Goal: Task Accomplishment & Management: Manage account settings

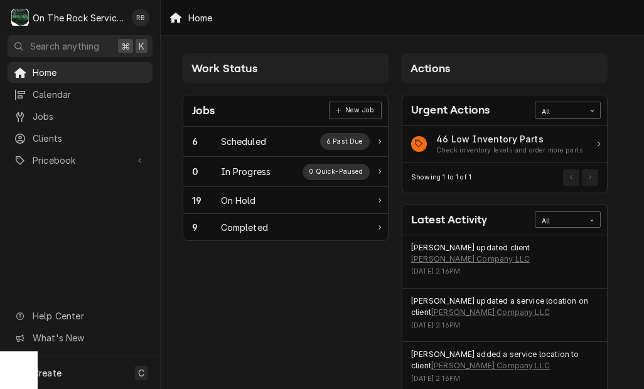
click at [38, 118] on span "Jobs" at bounding box center [90, 116] width 114 height 13
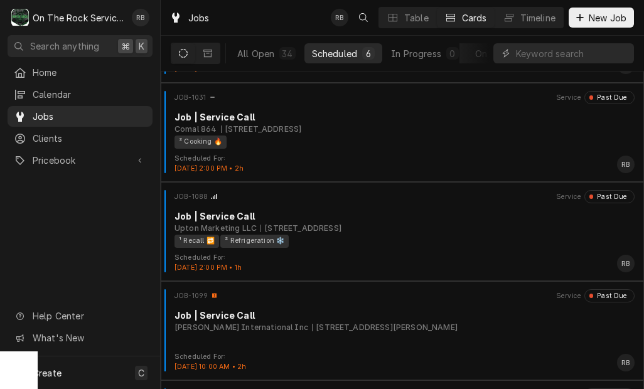
scroll to position [184, 0]
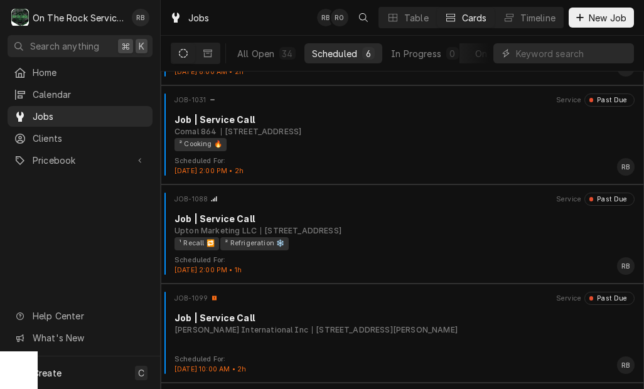
click at [334, 225] on div "225 Rolling Hills Cir, Easley, SC 29640" at bounding box center [300, 230] width 81 height 11
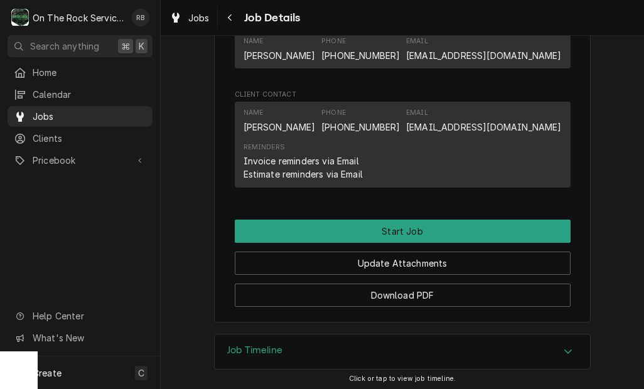
scroll to position [839, 0]
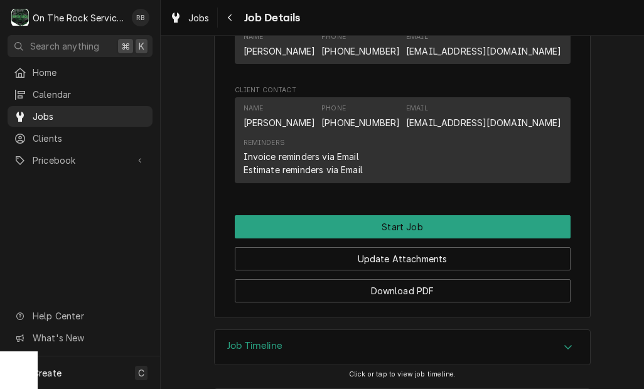
click at [523, 222] on button "Start Job" at bounding box center [403, 226] width 336 height 23
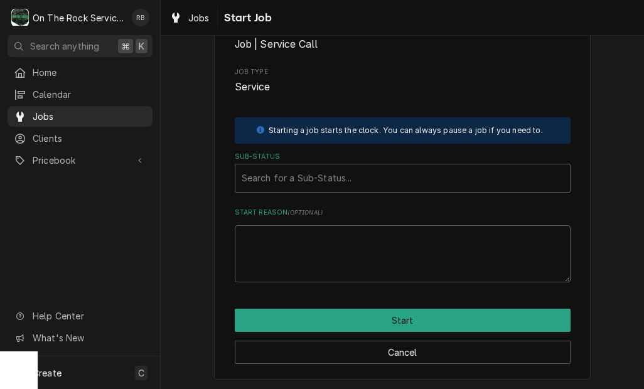
scroll to position [124, 0]
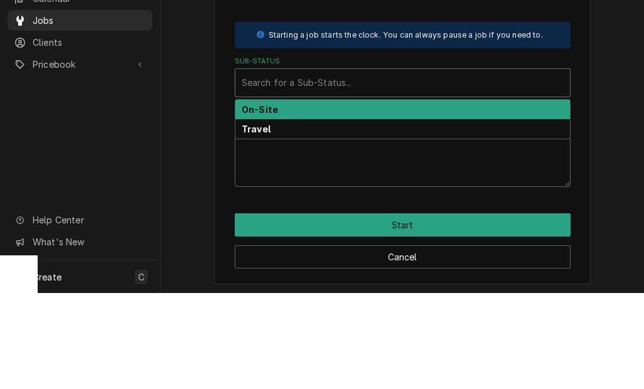
click at [384, 196] on div "On-Site" at bounding box center [402, 205] width 334 height 19
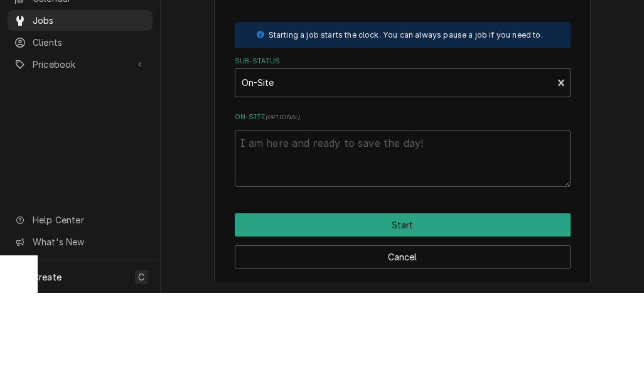
scroll to position [109, 0]
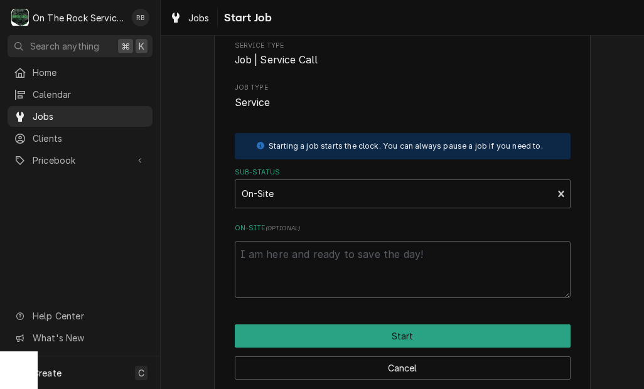
click at [456, 326] on button "Start" at bounding box center [403, 335] width 336 height 23
type textarea "x"
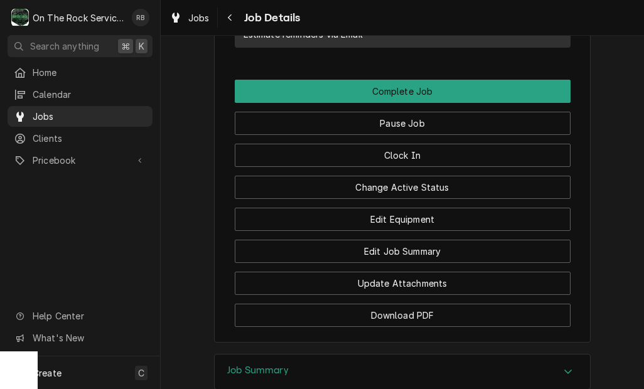
scroll to position [1067, 0]
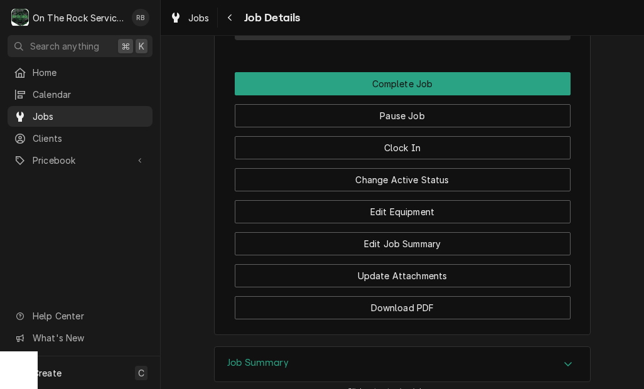
click at [493, 247] on button "Edit Job Summary" at bounding box center [403, 243] width 336 height 23
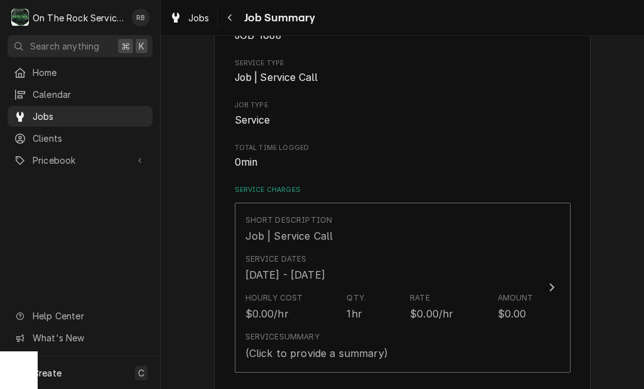
scroll to position [152, 0]
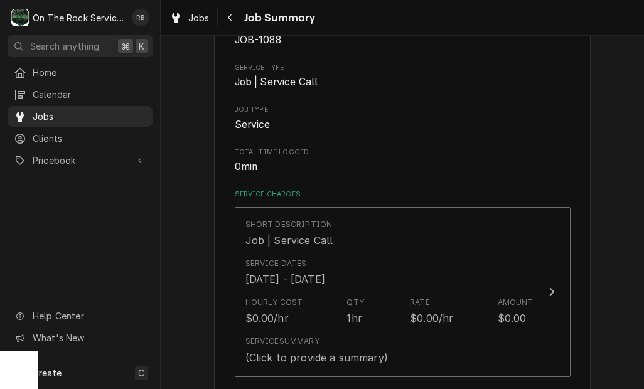
click at [529, 247] on div "Short Description Job | Service Call" at bounding box center [389, 233] width 288 height 39
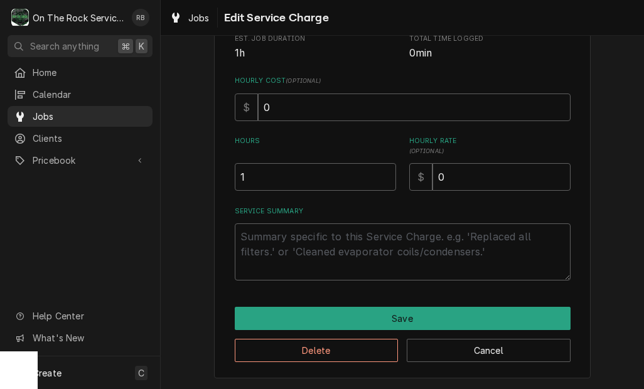
scroll to position [249, 0]
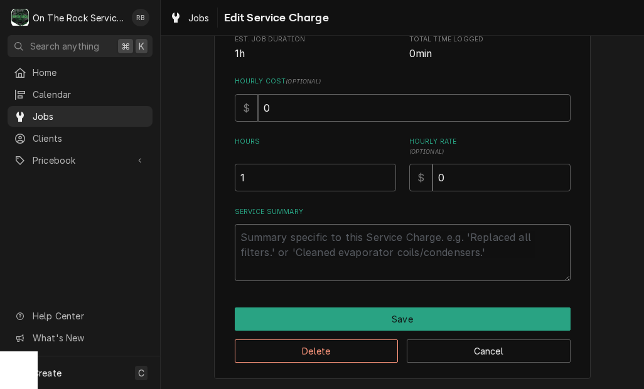
click at [515, 255] on textarea "Service Summary" at bounding box center [403, 252] width 336 height 57
type textarea "x"
type textarea "9"
type textarea "x"
type textarea "9/"
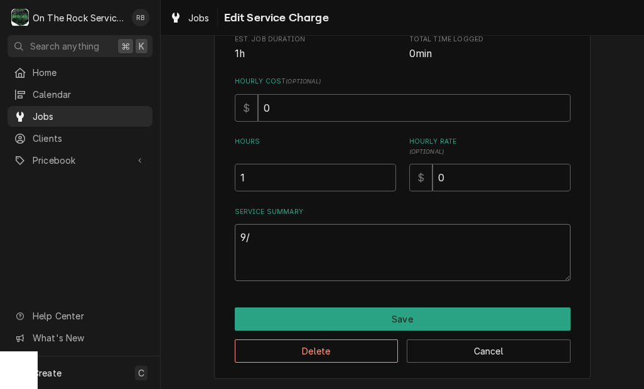
type textarea "x"
type textarea "9/2"
type textarea "x"
type textarea "9/25"
type textarea "x"
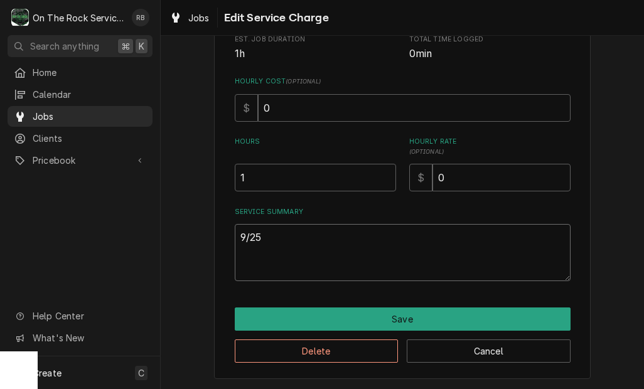
type textarea "9/25/"
type textarea "x"
type textarea "9/25/2"
type textarea "x"
type textarea "9/25/25"
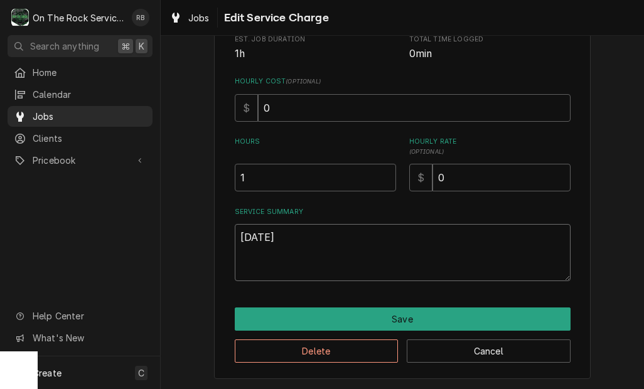
type textarea "x"
type textarea "9/25/25"
type textarea "x"
type textarea "9/25/25"
type textarea "x"
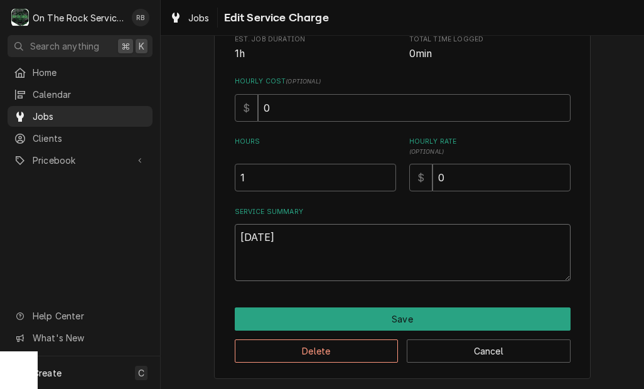
type textarea "9/25/25 R"
type textarea "x"
type textarea "9/25/25"
type textarea "x"
type textarea "9/25/25"
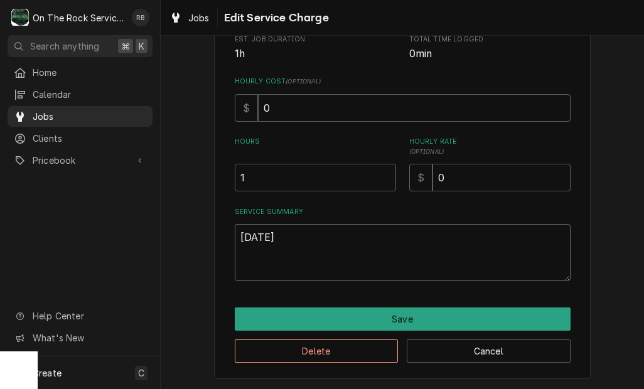
type textarea "x"
type textarea "9/25/25 R"
type textarea "x"
type textarea "9/25/25 Ra"
type textarea "x"
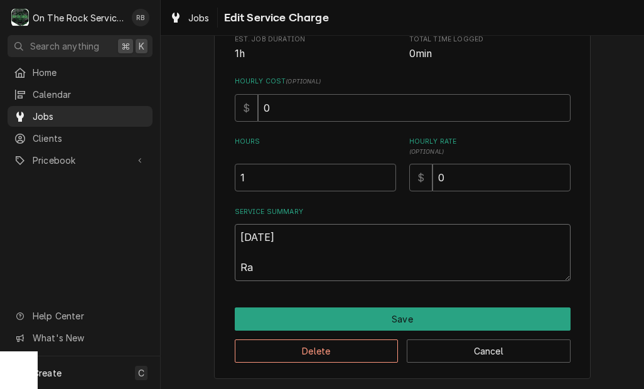
type textarea "9/25/25 Ray"
type textarea "x"
type textarea "9/25/25 Ray"
type textarea "x"
type textarea "9/25/25 Ray a"
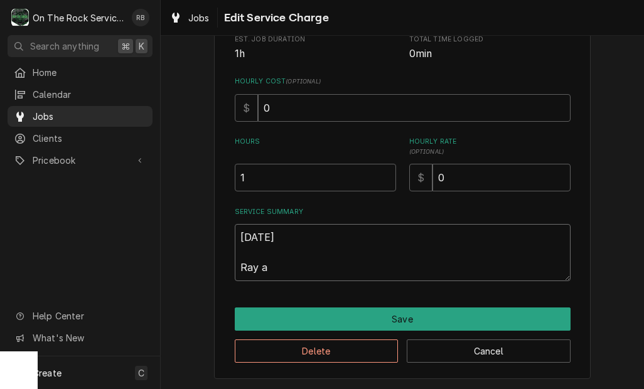
type textarea "x"
type textarea "9/25/25 Ray an"
type textarea "x"
type textarea "9/25/25 Ray and"
type textarea "x"
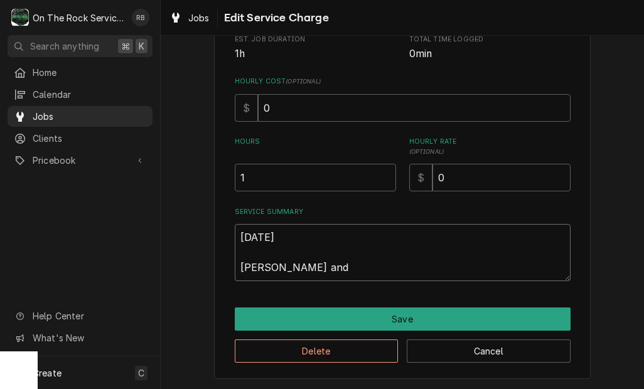
type textarea "9/25/25 Ray and"
type textarea "x"
type textarea "9/25/25 Ray and i"
type textarea "x"
type textarea "9/25/25 Ray and iz"
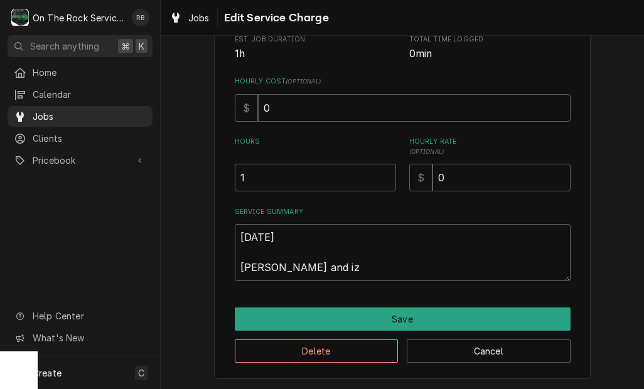
type textarea "x"
type textarea "9/25/25 Ray and izz"
type textarea "x"
type textarea "9/25/25 Ray and izzy"
type textarea "x"
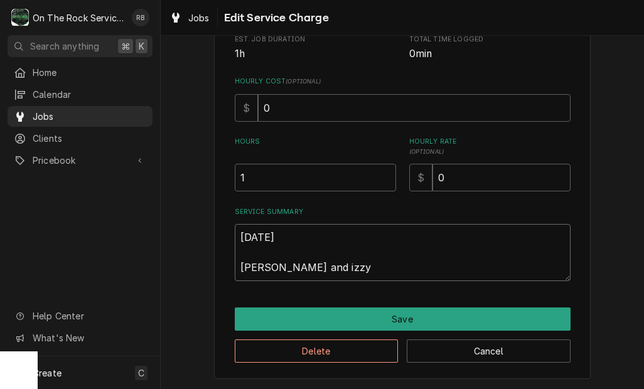
type textarea "9/25/25 Ray and Izzy"
type textarea "x"
type textarea "9/25/25 Ray and Izzy"
type textarea "x"
type textarea "9/25/25 Ray and Izzy p"
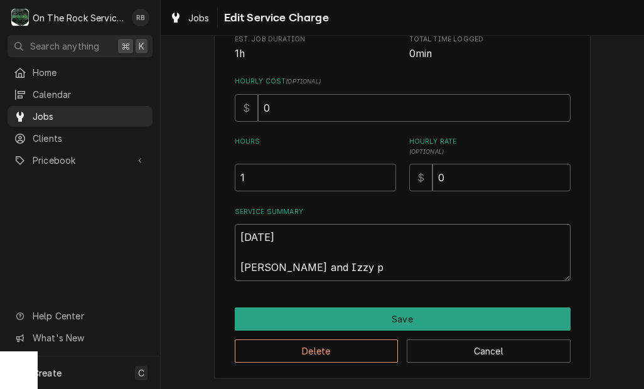
type textarea "x"
type textarea "9/25/25 Ray and Izzy pr"
type textarea "x"
type textarea "9/25/25 Ray and Izzy pro"
type textarea "x"
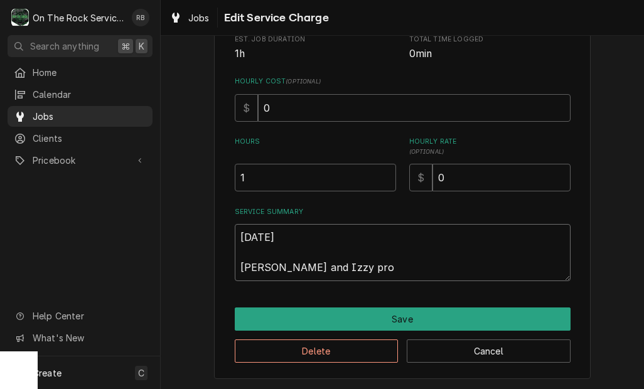
type textarea "9/25/25 Ray and Izzy prov"
type textarea "x"
type textarea "9/25/25 Ray and Izzy provi"
type textarea "x"
type textarea "9/25/25 Ray and Izzy provid"
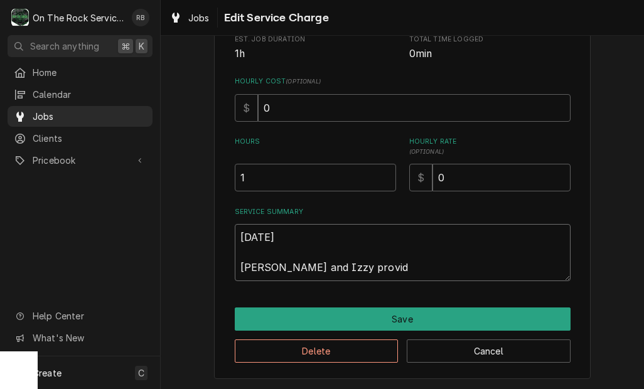
type textarea "x"
type textarea "9/25/25 Ray and Izzy provide"
type textarea "x"
type textarea "9/25/25 Ray and Izzy provided"
type textarea "x"
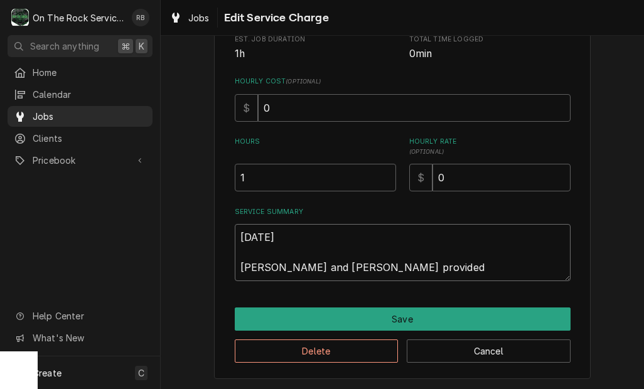
type textarea "9/25/25 Ray and Izzy provided"
type textarea "x"
type textarea "9/25/25 Ray and Izzy provided s"
type textarea "x"
type textarea "9/25/25 Ray and Izzy provided se"
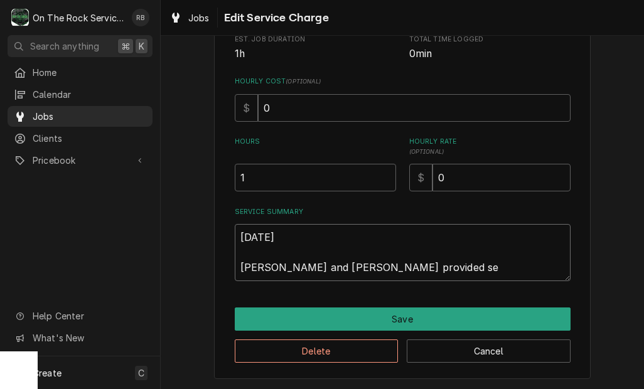
type textarea "x"
type textarea "9/25/25 Ray and Izzy provided ser"
type textarea "x"
type textarea "9/25/25 Ray and Izzy provided serv"
type textarea "x"
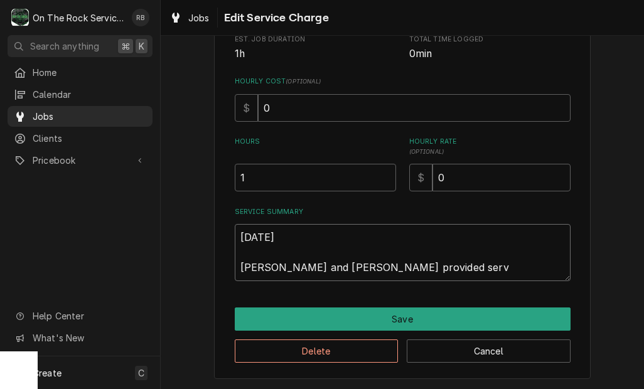
type textarea "9/25/25 Ray and Izzy provided servi"
type textarea "x"
type textarea "9/25/25 Ray and Izzy provided servic"
type textarea "x"
type textarea "9/25/25 Ray and Izzy provided service"
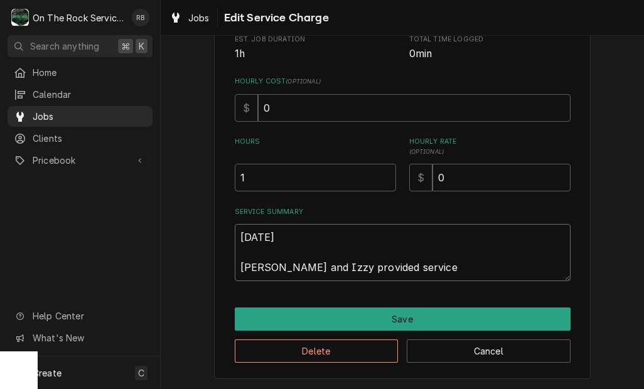
type textarea "x"
type textarea "9/25/25 Ray and Izzy provided service"
type textarea "x"
type textarea "9/25/25 Ray and Izzy provided service a"
type textarea "x"
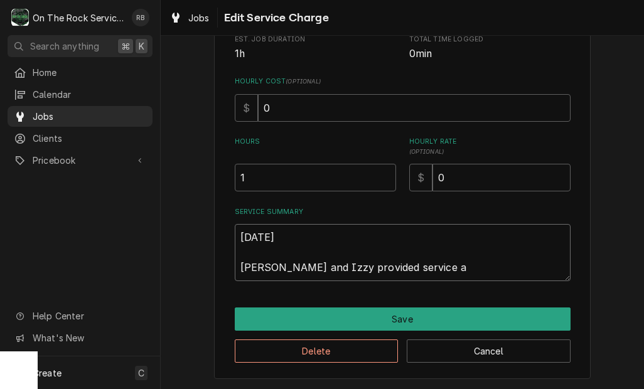
type textarea "9/25/25 Ray and Izzy provided service an"
type textarea "x"
type textarea "9/25/25 Ray and Izzy provided service and"
type textarea "x"
type textarea "9/25/25 Ray and Izzy provided service and"
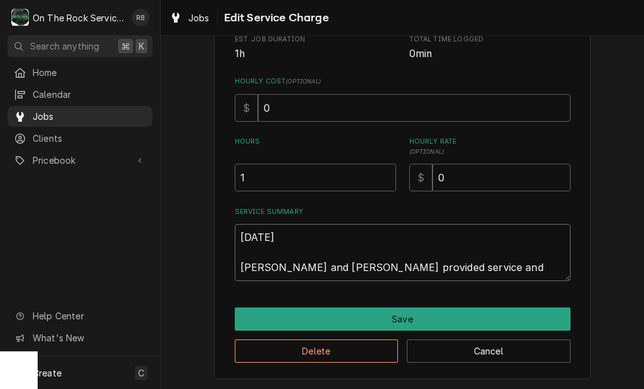
type textarea "x"
type textarea "9/25/25 Ray and Izzy provided service and l"
type textarea "x"
type textarea "9/25/25 Ray and Izzy provided service and la"
type textarea "x"
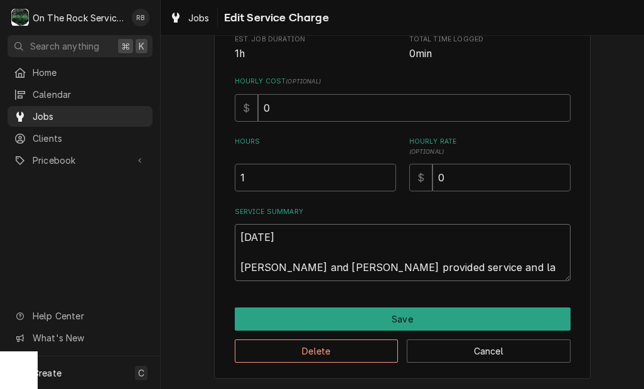
type textarea "9/25/25 Ray and Izzy provided service and lab"
type textarea "x"
type textarea "9/25/25 Ray and Izzy provided service and labo"
type textarea "x"
type textarea "9/25/25 Ray and Izzy provided service and labor"
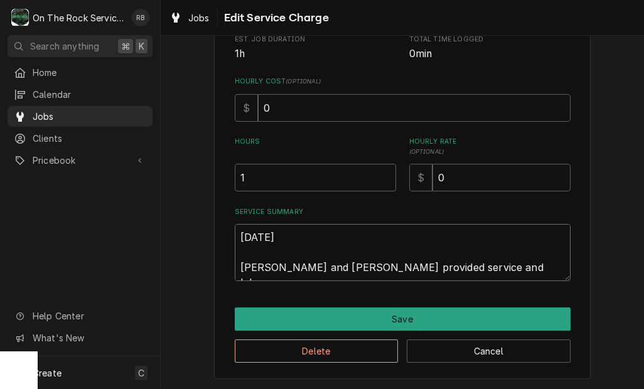
type textarea "x"
type textarea "9/25/25 Ray and Izzy provided service and labor"
type textarea "x"
type textarea "9/25/25 Ray and Izzy provided service and labor t"
type textarea "x"
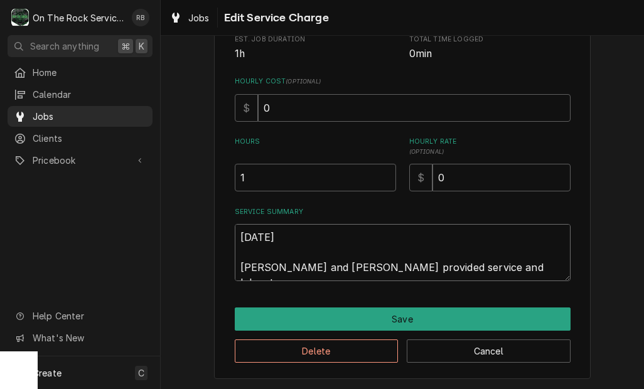
type textarea "9/25/25 Ray and Izzy provided service and labor to"
type textarea "x"
type textarea "9/25/25 Ray and Izzy provided service and labor to"
type textarea "x"
type textarea "9/25/25 Ray and Izzy provided service and labor to s"
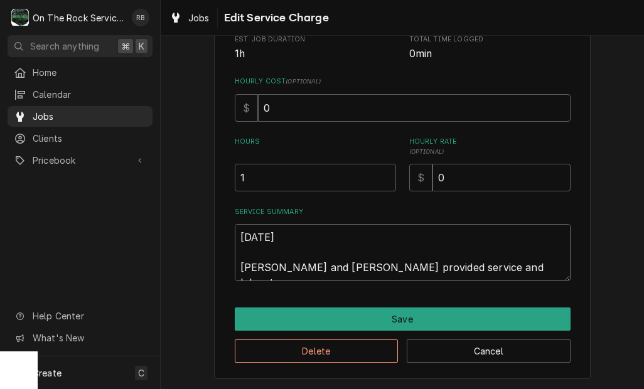
type textarea "x"
type textarea "9/25/25 Ray and Izzy provided service and labor to su"
type textarea "x"
type textarea "9/25/25 Ray and Izzy provided service and labor to suc"
type textarea "x"
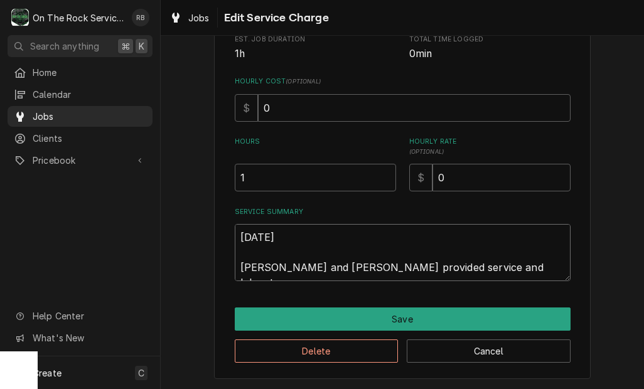
type textarea "9/25/25 Ray and Izzy provided service and labor to su"
type textarea "x"
type textarea "9/25/25 Ray and Izzy provided service and labor to s"
type textarea "x"
type textarea "9/25/25 Ray and Izzy provided service and labor to"
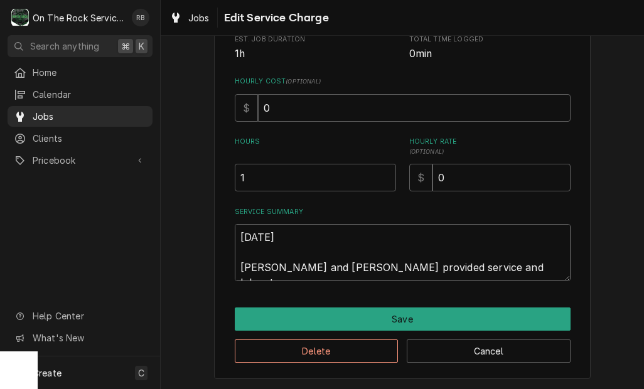
type textarea "x"
type textarea "9/25/25 Ray and Izzy provided service and labor to s"
type textarea "x"
type textarea "9/25/25 Ray and Izzy provided service and labor to su"
type textarea "x"
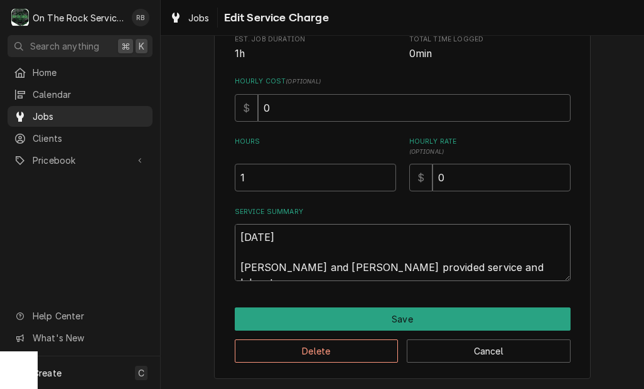
type textarea "9/25/25 Ray and Izzy provided service and labor to suc"
type textarea "x"
type textarea "9/25/25 Ray and Izzy provided service and labor to sucu"
type textarea "x"
type textarea "9/25/25 Ray and Izzy provided service and labor to sucur"
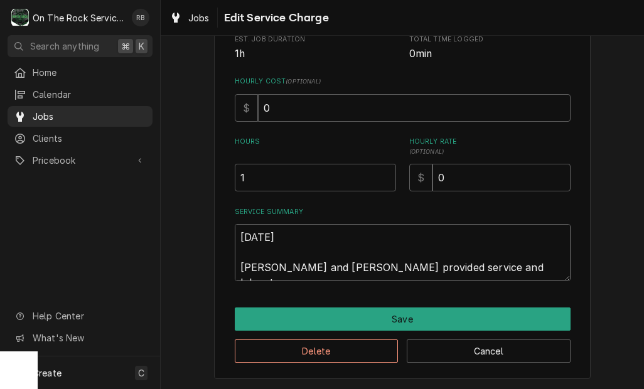
type textarea "x"
type textarea "9/25/25 Ray and Izzy provided service and labor to sucure"
type textarea "x"
type textarea "9/25/25 Ray and Izzy provided service and labor to secure"
type textarea "x"
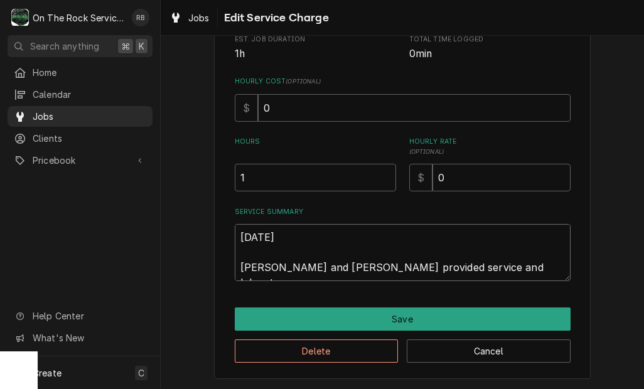
type textarea "9/25/25 Ray and Izzy provided service and labor to secure"
type textarea "x"
type textarea "9/25/25 Ray and Izzy provided service and labor to secure d"
type textarea "x"
type textarea "9/25/25 Ray and Izzy provided service and labor to secure do"
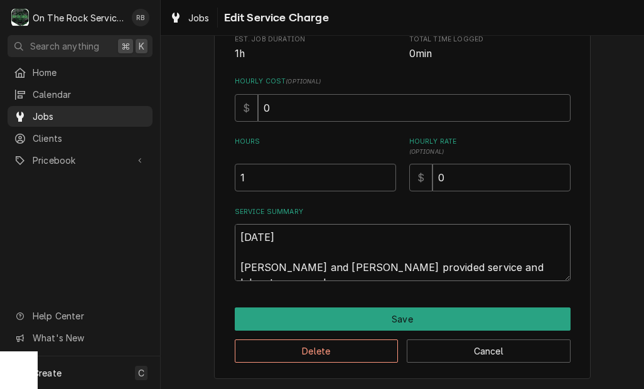
type textarea "x"
type textarea "9/25/25 Ray and Izzy provided service and labor to secure doo"
type textarea "x"
type textarea "9/25/25 Ray and Izzy provided service and labor to secure doot"
type textarea "x"
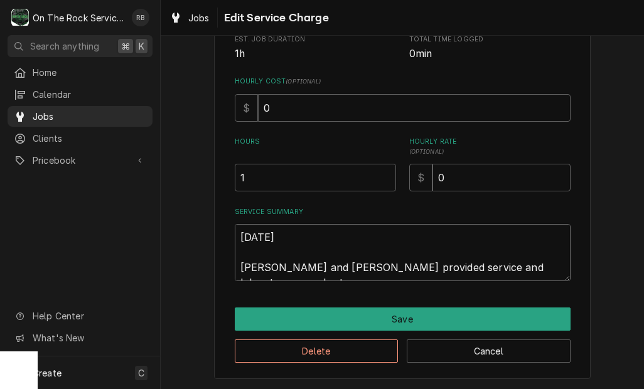
type textarea "9/25/25 Ray and Izzy provided service and labor to secure door"
type textarea "x"
type textarea "9/25/25 Ray and Izzy provided service and labor to secure door"
type textarea "x"
type textarea "9/25/25 Ray and Izzy provided service and labor to secure door t"
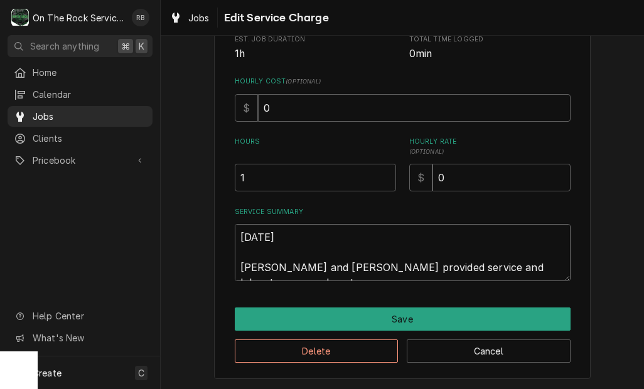
type textarea "x"
type textarea "9/25/25 Ray and Izzy provided service and labor to secure door to"
type textarea "x"
type textarea "9/25/25 Ray and Izzy provided service and labor to secure door to"
type textarea "x"
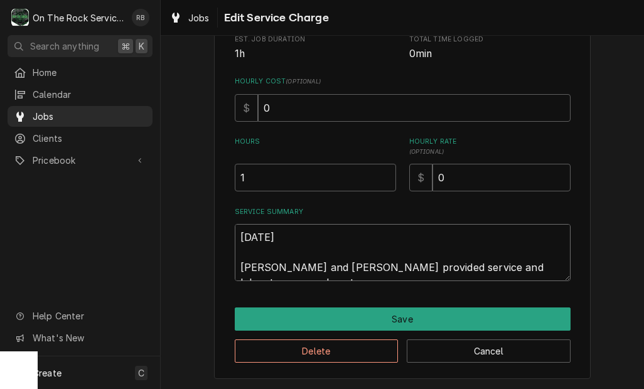
type textarea "9/25/25 Ray and Izzy provided service and labor to secure door to h"
type textarea "x"
type textarea "9/25/25 Ray and Izzy provided service and labor to secure door to hi"
type textarea "x"
type textarea "9/25/25 Ray and Izzy provided service and labor to secure door to hin"
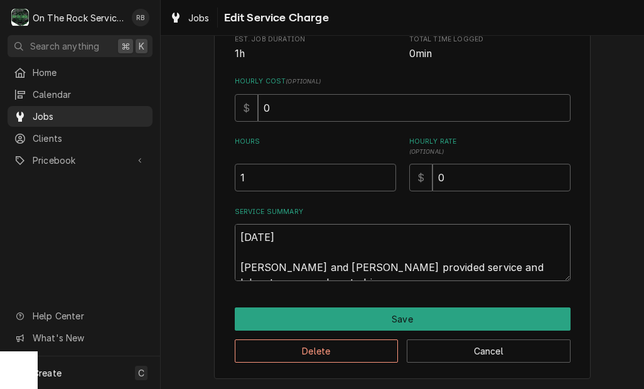
type textarea "x"
type textarea "9/25/25 Ray and Izzy provided service and labor to secure door to hing"
type textarea "x"
type textarea "9/25/25 Ray and Izzy provided service and labor to secure door to hinge"
type textarea "x"
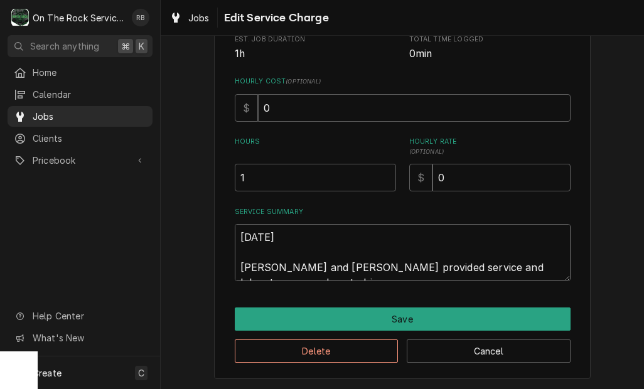
type textarea "9/25/25 Ray and Izzy provided service and labor to secure door to hinge"
type textarea "x"
type textarea "9/25/25 Ray and Izzy provided service and labor to secure door to hinge"
type textarea "x"
type textarea "9/25/25 Ray and Izzy provided service and labor to secure door to hinge"
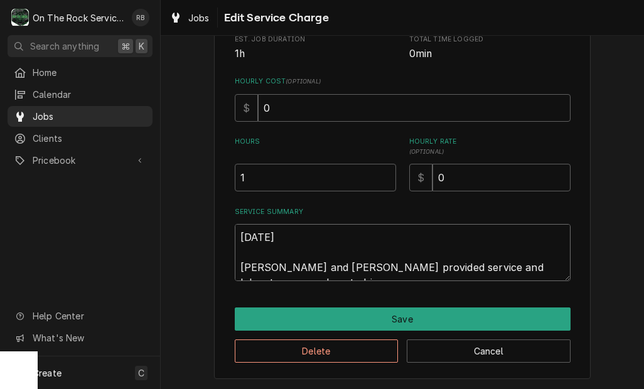
type textarea "x"
type textarea "9/25/25 Ray and Izzy provided service and labor to secure door to hinge t"
type textarea "x"
type textarea "9/25/25 Ray and Izzy provided service and labor to secure door to hinge te"
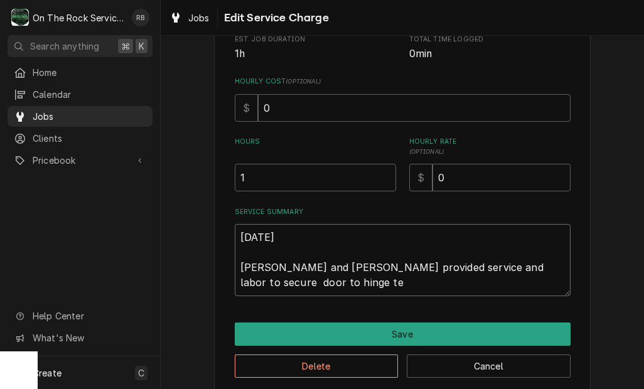
type textarea "x"
type textarea "9/25/25 Ray and Izzy provided service and labor to secure door to hinge tec"
type textarea "x"
type textarea "9/25/25 Ray and Izzy provided service and labor to secure door to hinge tech"
type textarea "x"
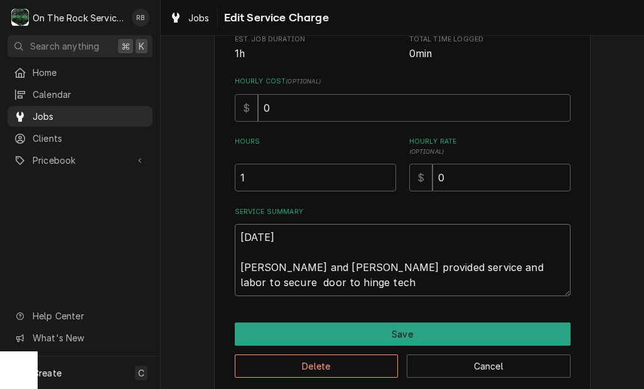
type textarea "9/25/25 Ray and Izzy provided service and labor to secure door to hinge techs"
type textarea "x"
type textarea "9/25/25 Ray and Izzy provided service and labor to secure door to hinge techs"
type textarea "x"
type textarea "9/25/25 Ray and Izzy provided service and labor to secure door to hinge techs s"
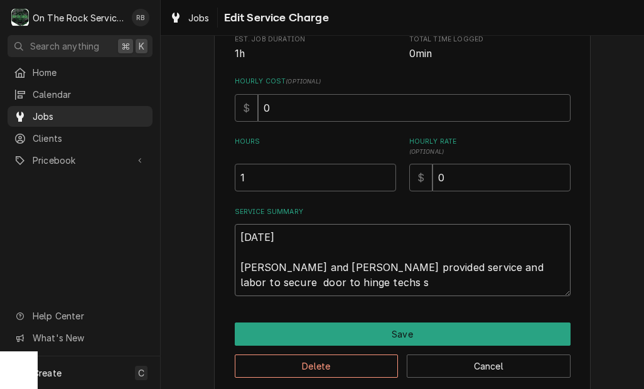
type textarea "x"
type textarea "9/25/25 Ray and Izzy provided service and labor to secure door to hinge techs se"
type textarea "x"
type textarea "9/25/25 Ray and Izzy provided service and labor to secure door to hinge techs s…"
type textarea "x"
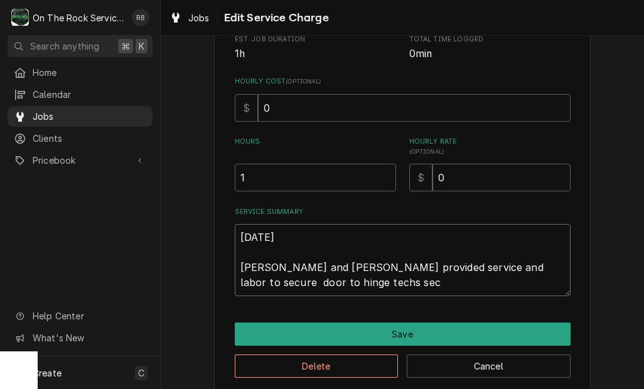
type textarea "9/25/25 Ray and Izzy provided service and labor to secure door to hinge techs s…"
type textarea "x"
type textarea "9/25/25 Ray and Izzy provided service and labor to secure door to hinge techs s…"
type textarea "x"
type textarea "9/25/25 Ray and Izzy provided service and labor to secure door to hinge techs s…"
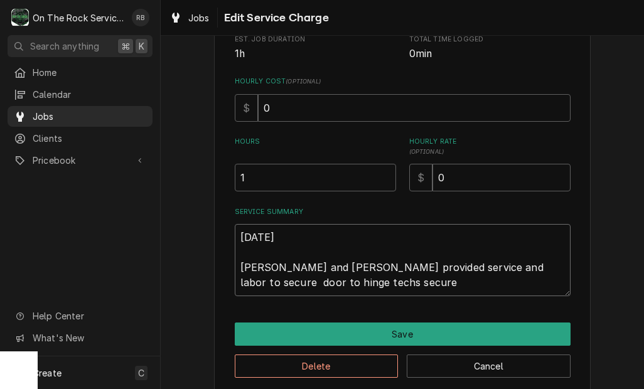
type textarea "x"
type textarea "9/25/25 Ray and Izzy provided service and labor to secure door to hinge techs s…"
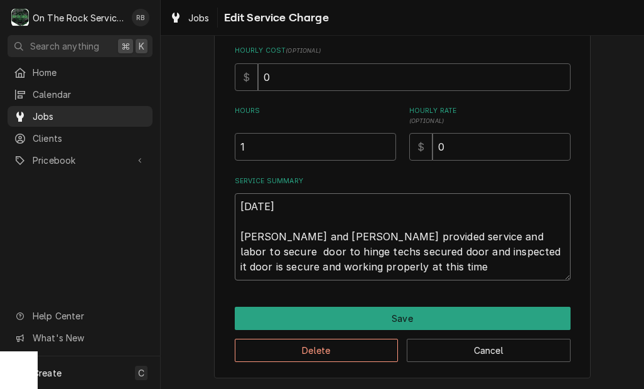
scroll to position [279, 0]
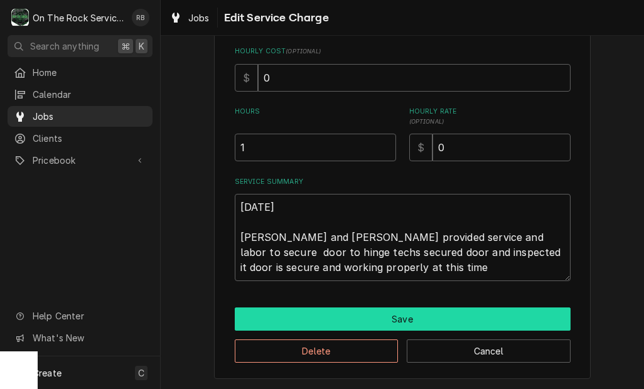
click at [498, 307] on button "Save" at bounding box center [403, 318] width 336 height 23
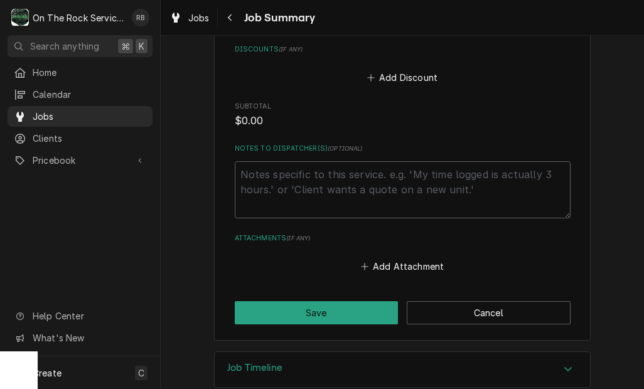
scroll to position [718, 0]
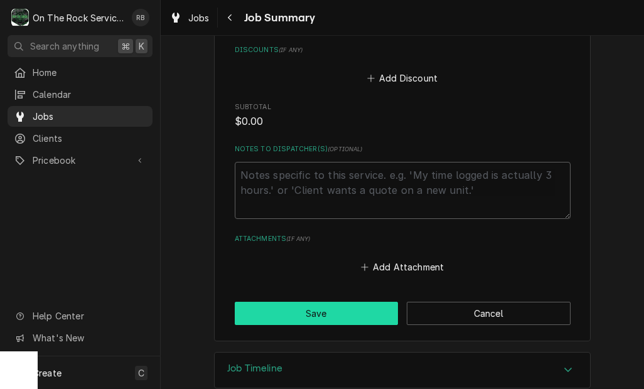
click at [363, 302] on button "Save" at bounding box center [317, 313] width 164 height 23
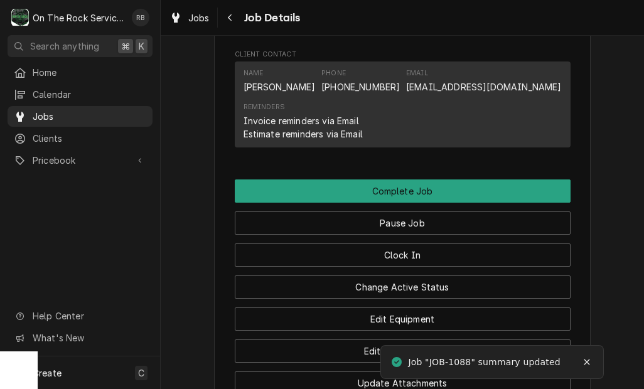
scroll to position [1114, 0]
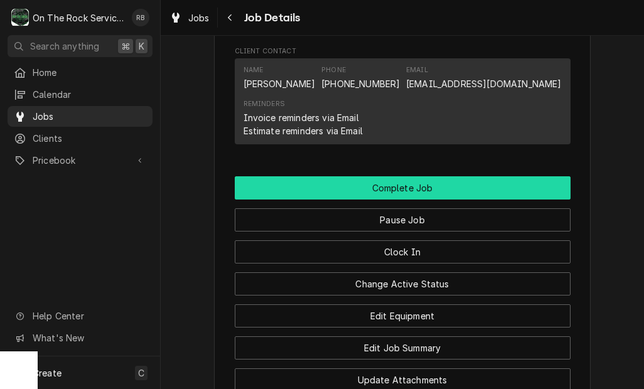
click at [508, 179] on button "Complete Job" at bounding box center [403, 187] width 336 height 23
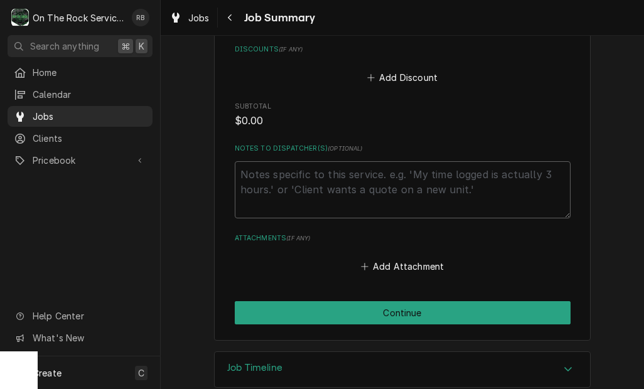
scroll to position [718, 0]
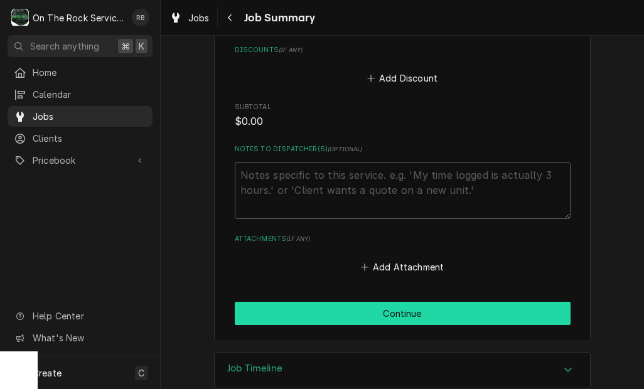
click at [505, 302] on button "Continue" at bounding box center [403, 313] width 336 height 23
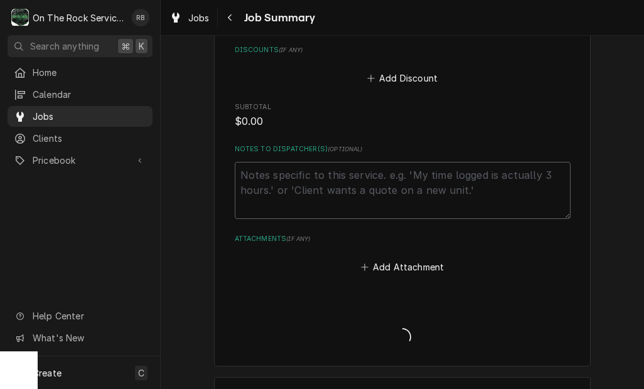
type textarea "x"
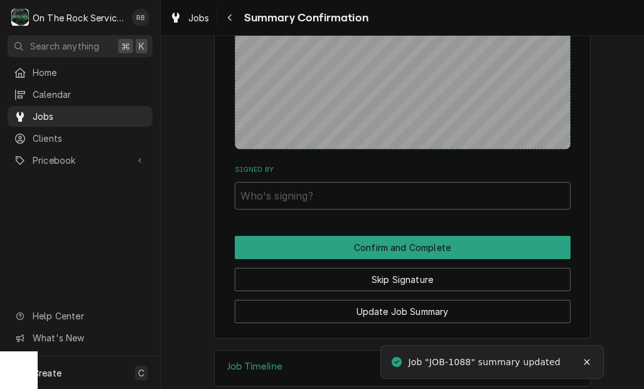
scroll to position [750, 0]
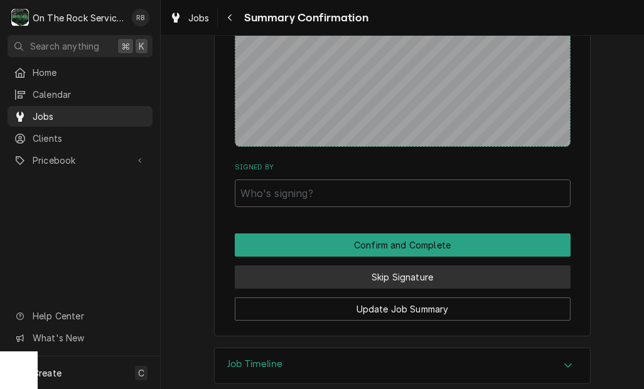
click at [469, 267] on button "Skip Signature" at bounding box center [403, 276] width 336 height 23
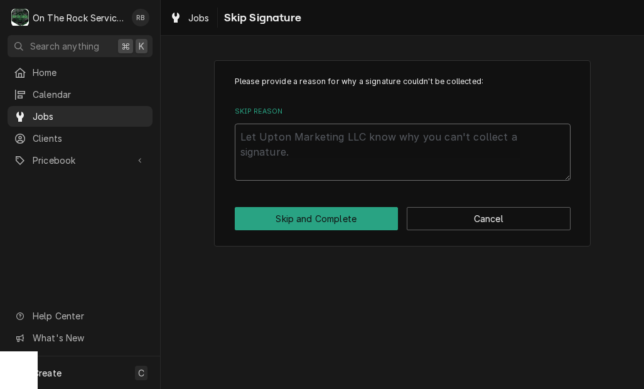
click at [427, 145] on textarea "Skip Reason" at bounding box center [403, 152] width 336 height 57
type textarea "x"
type textarea "N"
type textarea "x"
type textarea "No"
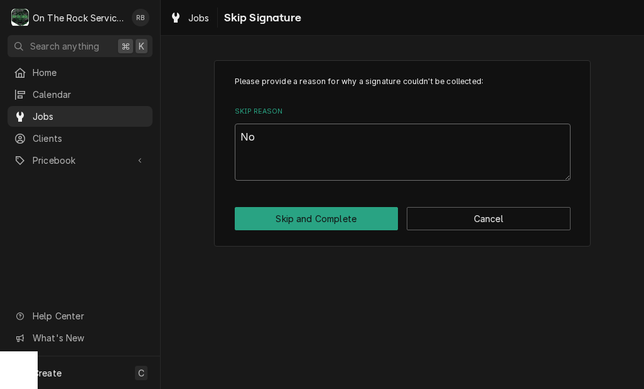
type textarea "x"
type textarea "Not"
type textarea "x"
type textarea "Not"
type textarea "x"
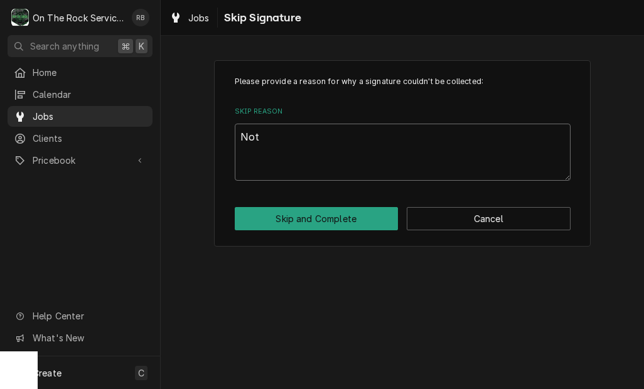
type textarea "Not n"
type textarea "x"
type textarea "Not ne"
type textarea "x"
type textarea "Not nee"
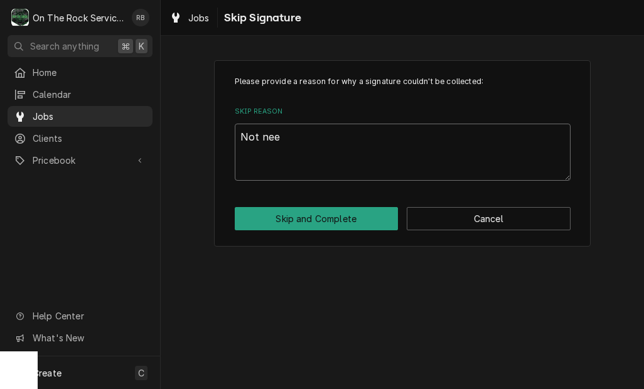
type textarea "x"
type textarea "Not need"
type textarea "x"
type textarea "Not neede"
type textarea "x"
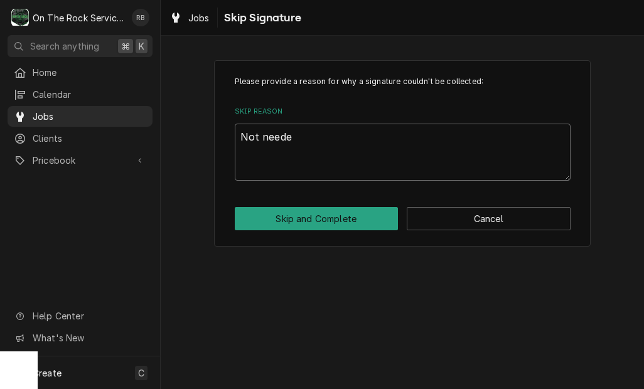
type textarea "Not needed"
type textarea "x"
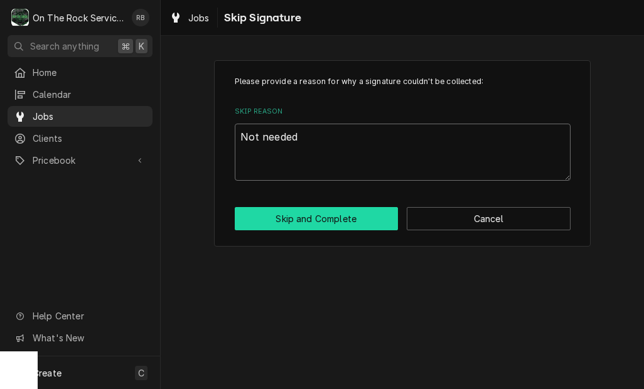
type textarea "Not needed"
click at [314, 222] on button "Skip and Complete" at bounding box center [317, 218] width 164 height 23
type textarea "x"
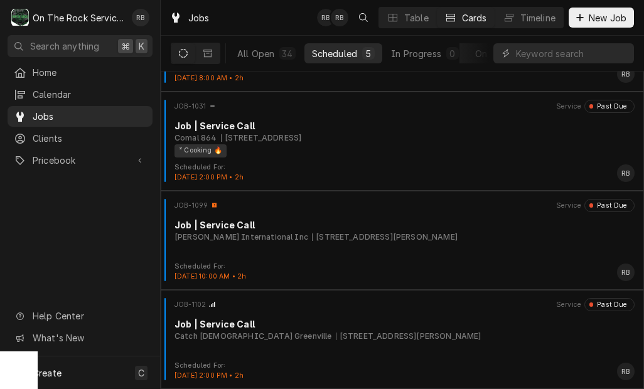
scroll to position [178, 0]
